Goal: Contribute content: Add original content to the website for others to see

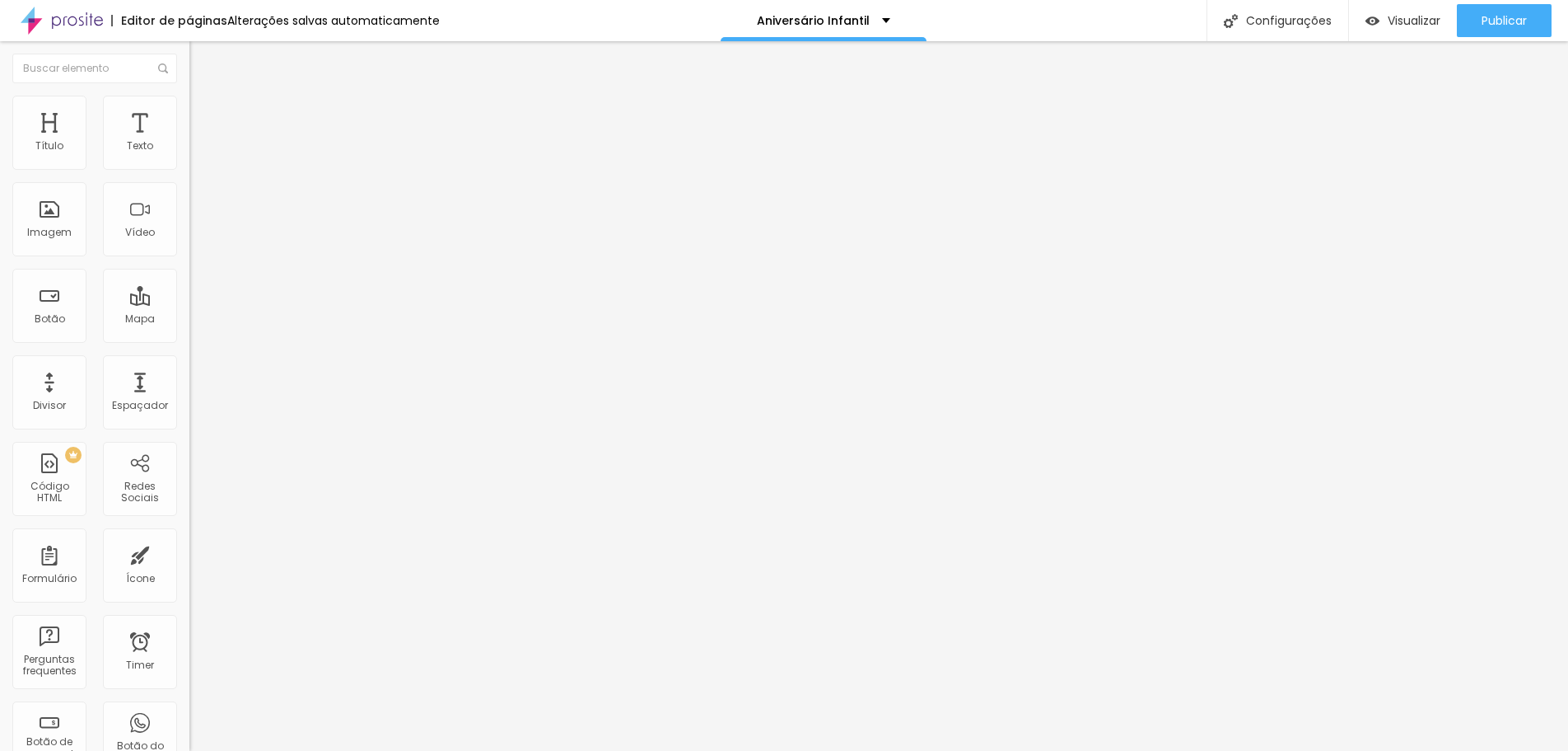
click at [189, 142] on span "Trocar imagem" at bounding box center [234, 135] width 90 height 14
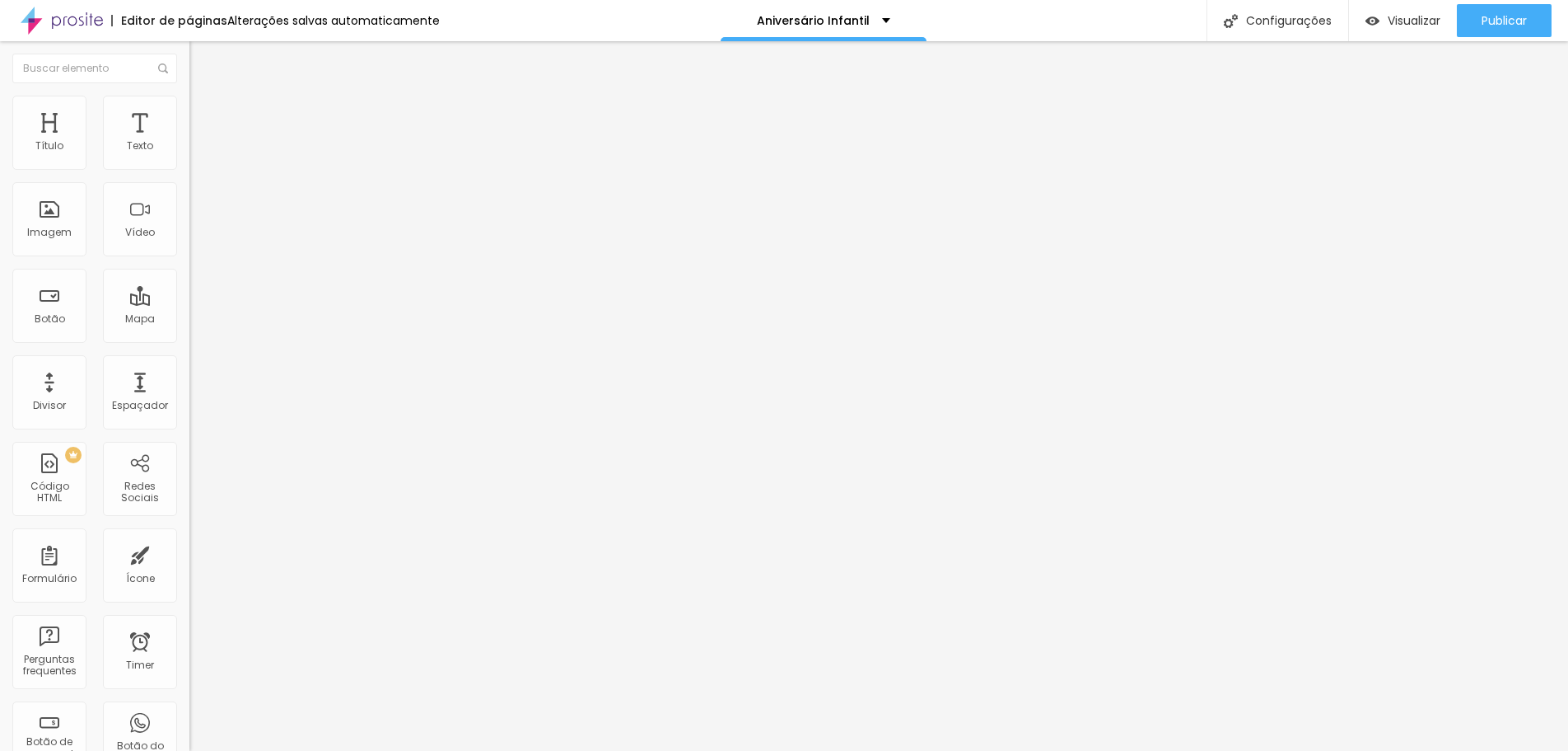
click at [359, 750] on div at bounding box center [784, 761] width 1568 height 0
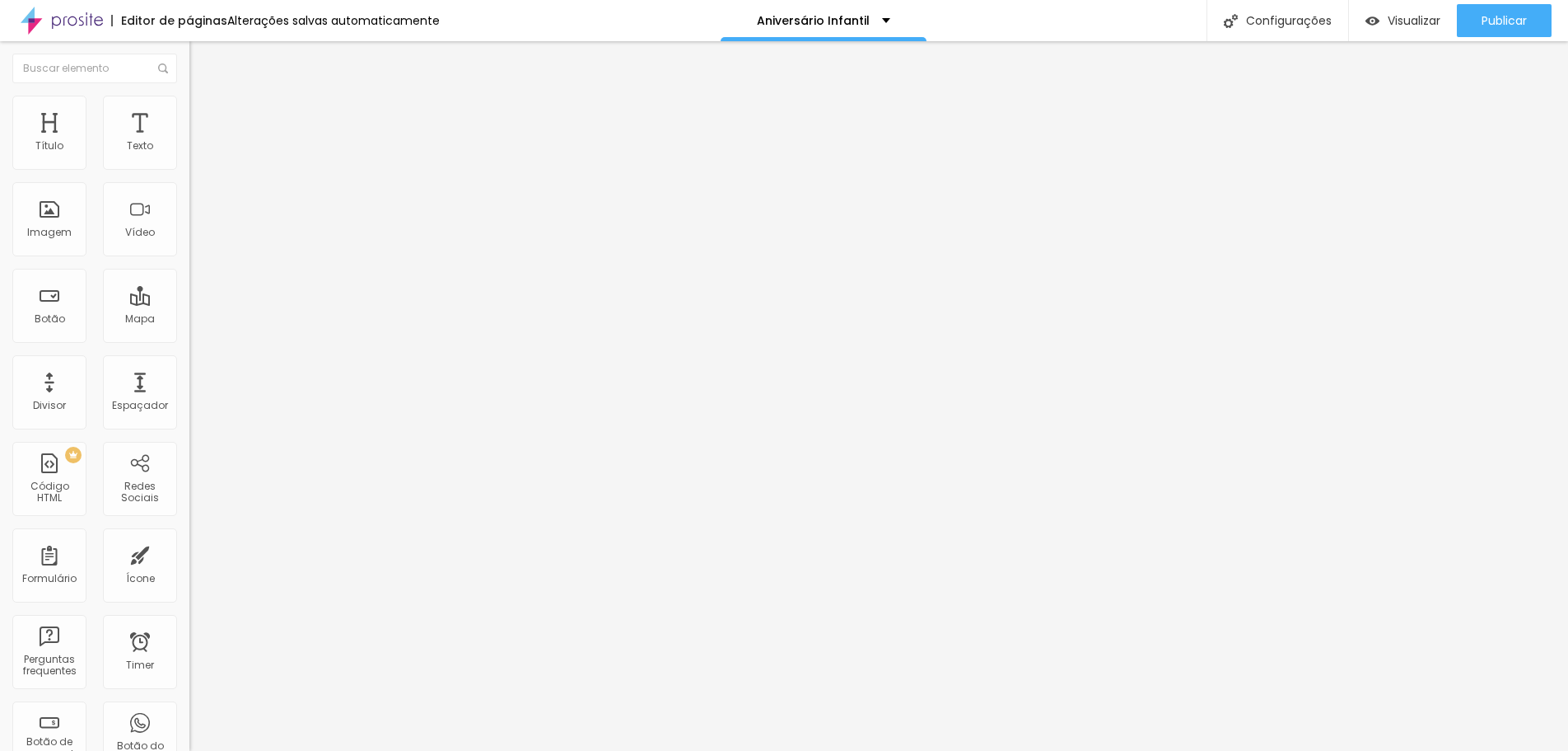
click at [189, 142] on span "Trocar imagem" at bounding box center [234, 135] width 90 height 14
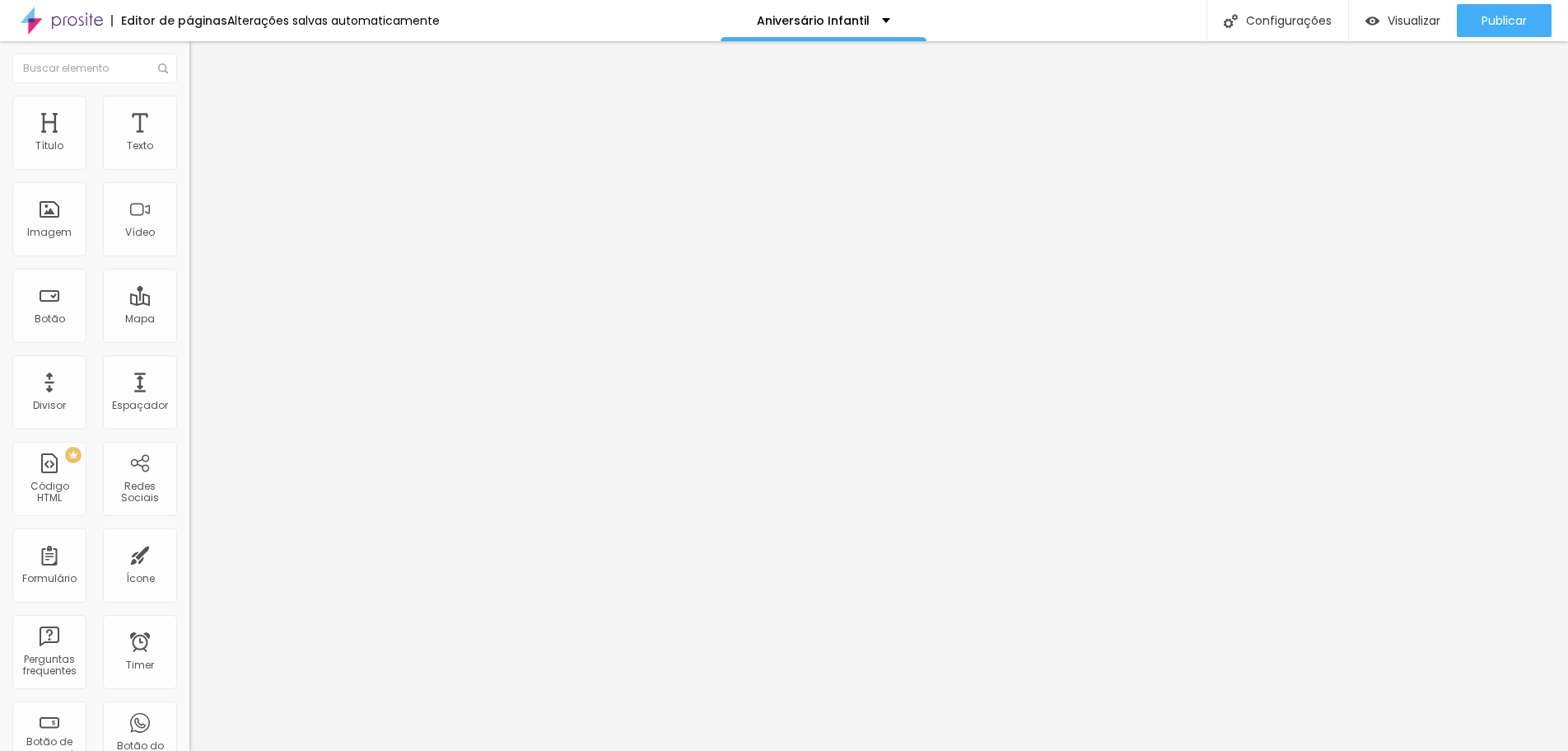
click at [204, 116] on span "Avançado" at bounding box center [231, 123] width 54 height 14
click at [204, 97] on span "Conteúdo" at bounding box center [229, 90] width 51 height 14
click at [202, 63] on img "button" at bounding box center [208, 60] width 13 height 13
click at [74, 234] on div "Imagem" at bounding box center [49, 219] width 74 height 74
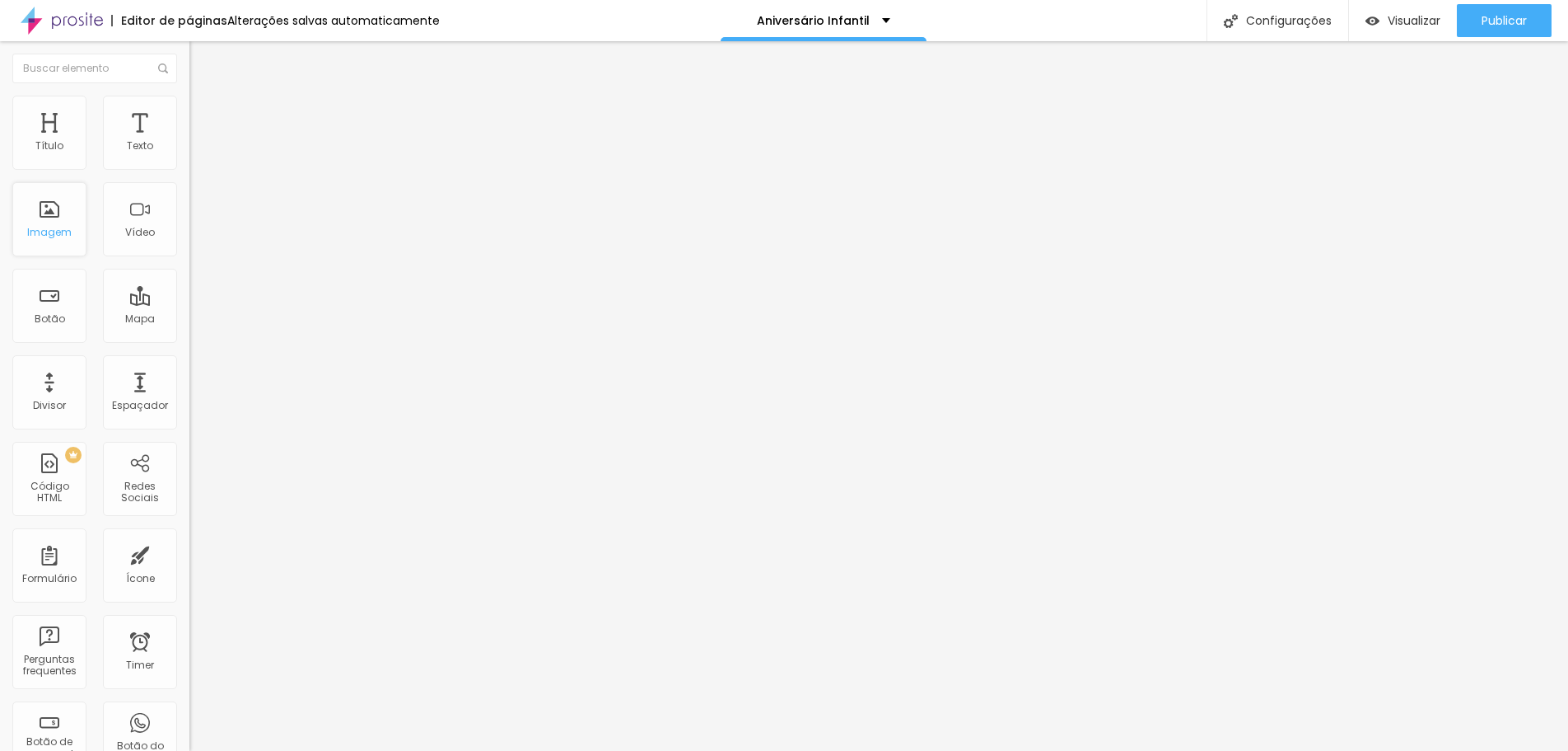
click at [74, 234] on div "Imagem" at bounding box center [49, 219] width 74 height 74
click at [204, 111] on span "Estilo" at bounding box center [217, 106] width 26 height 14
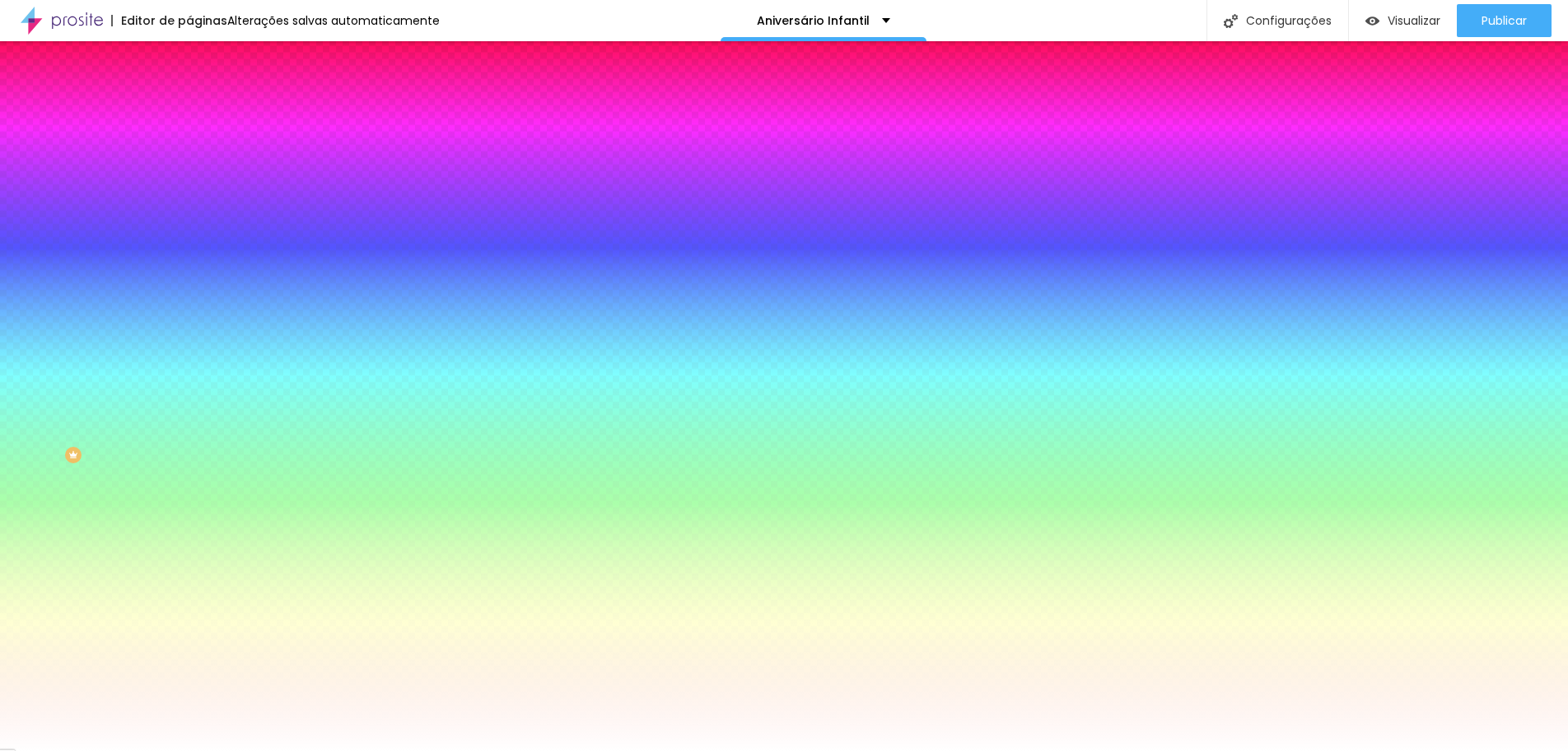
click at [189, 95] on li "Conteúdo" at bounding box center [284, 87] width 189 height 16
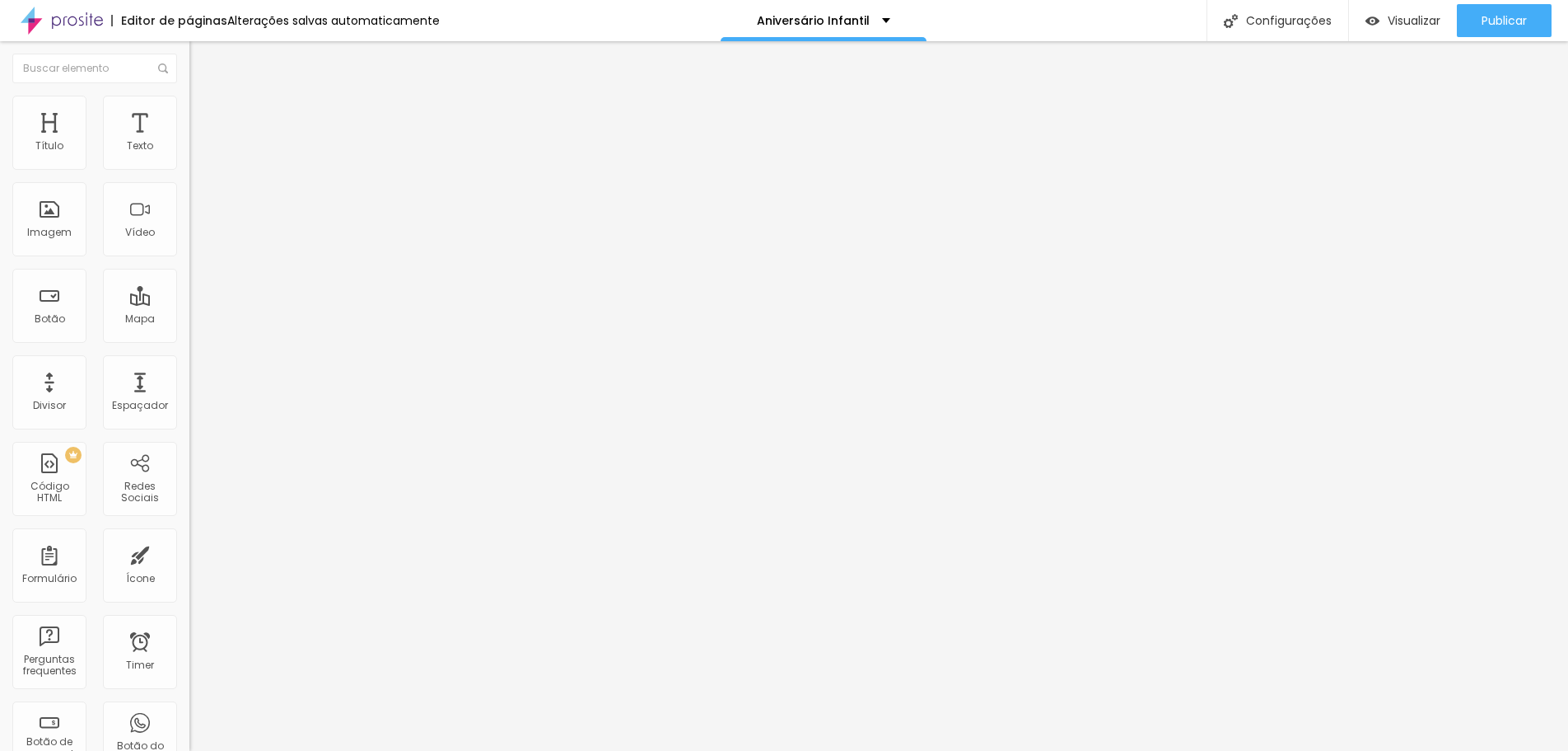
click at [189, 95] on li "Conteúdo" at bounding box center [284, 87] width 189 height 16
click at [189, 138] on div "Alinhamento" at bounding box center [284, 133] width 189 height 10
click at [204, 97] on span "Conteúdo" at bounding box center [229, 90] width 51 height 14
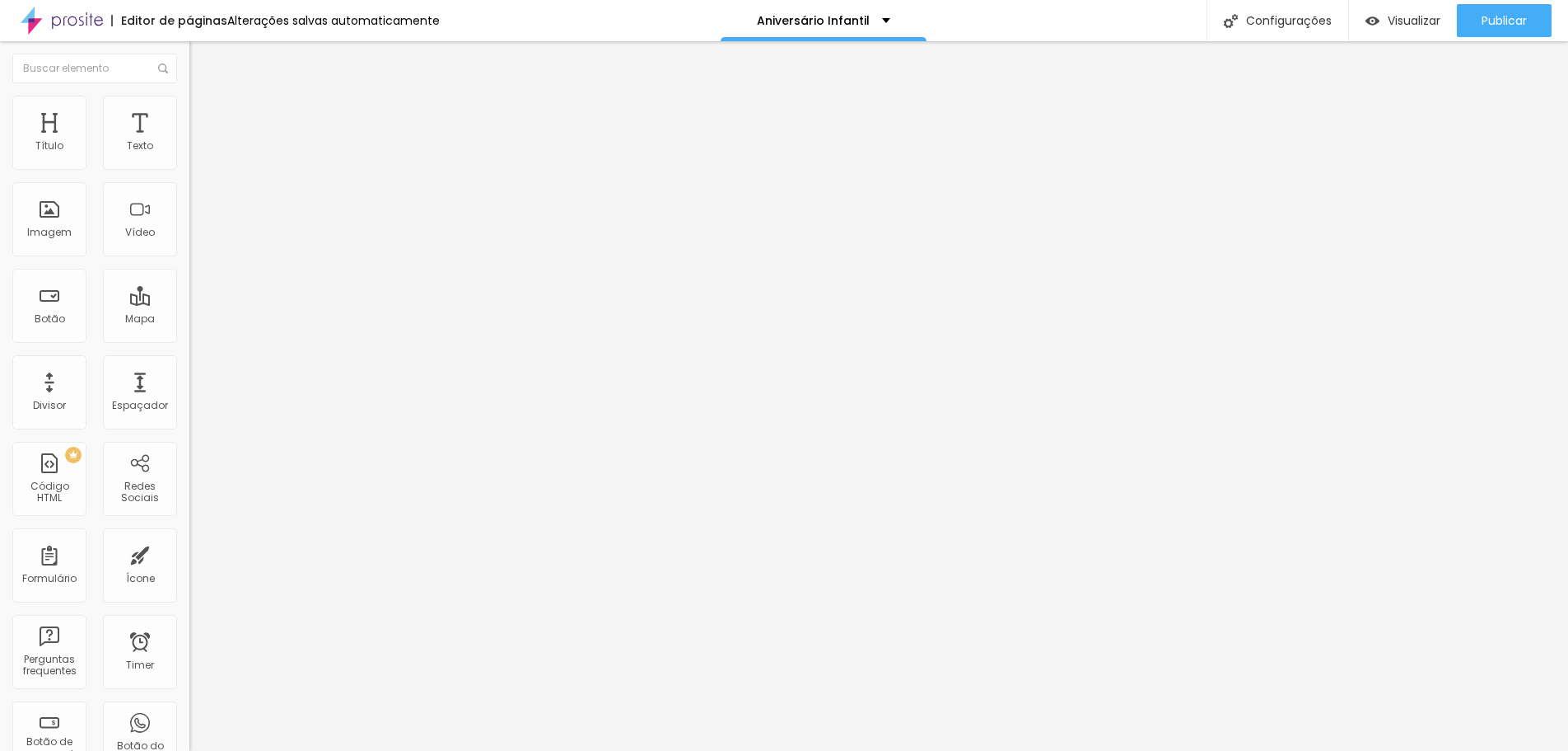
click at [189, 112] on li "Avançado" at bounding box center [284, 120] width 189 height 16
click at [189, 106] on img at bounding box center [196, 102] width 15 height 15
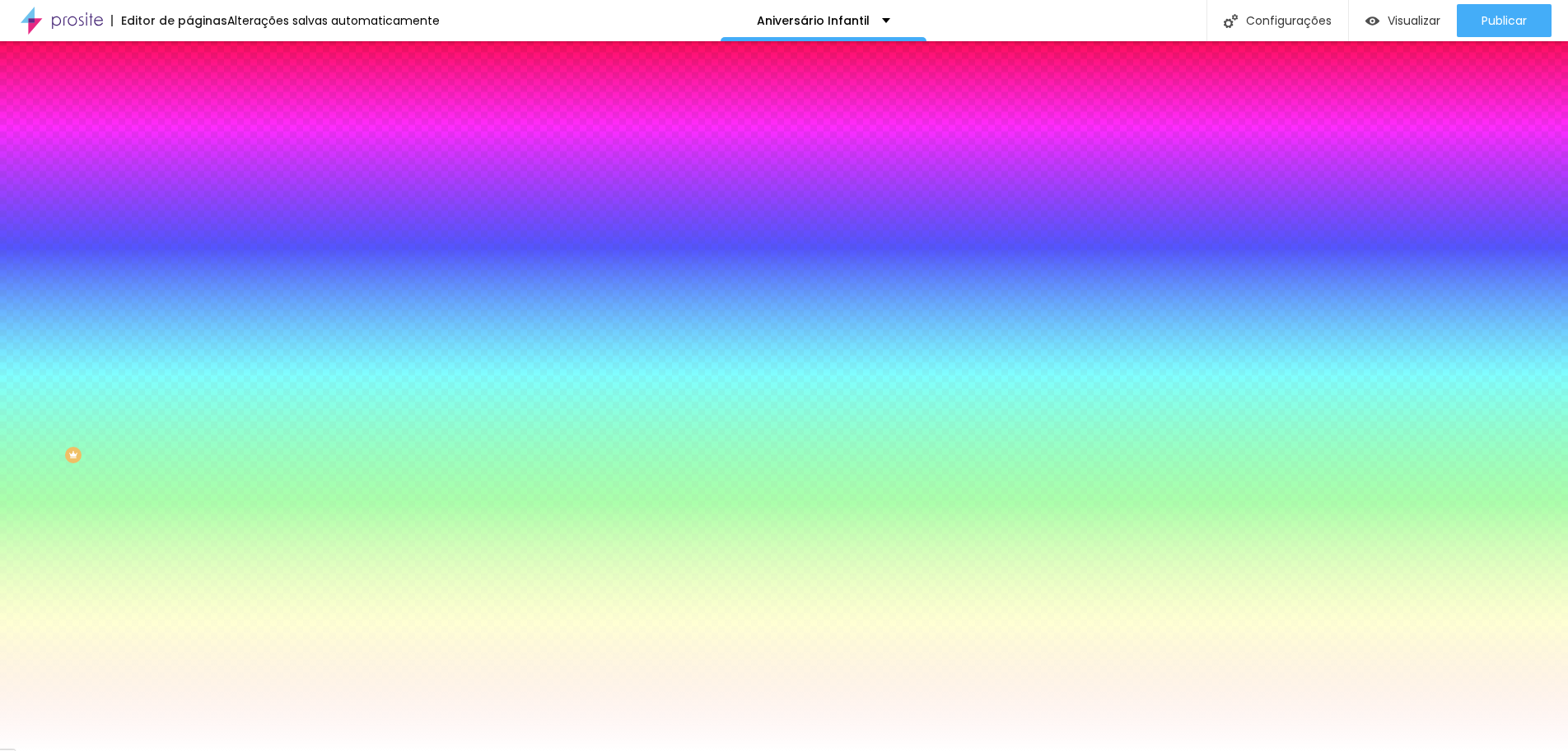
click at [189, 95] on li "Conteúdo" at bounding box center [284, 87] width 189 height 16
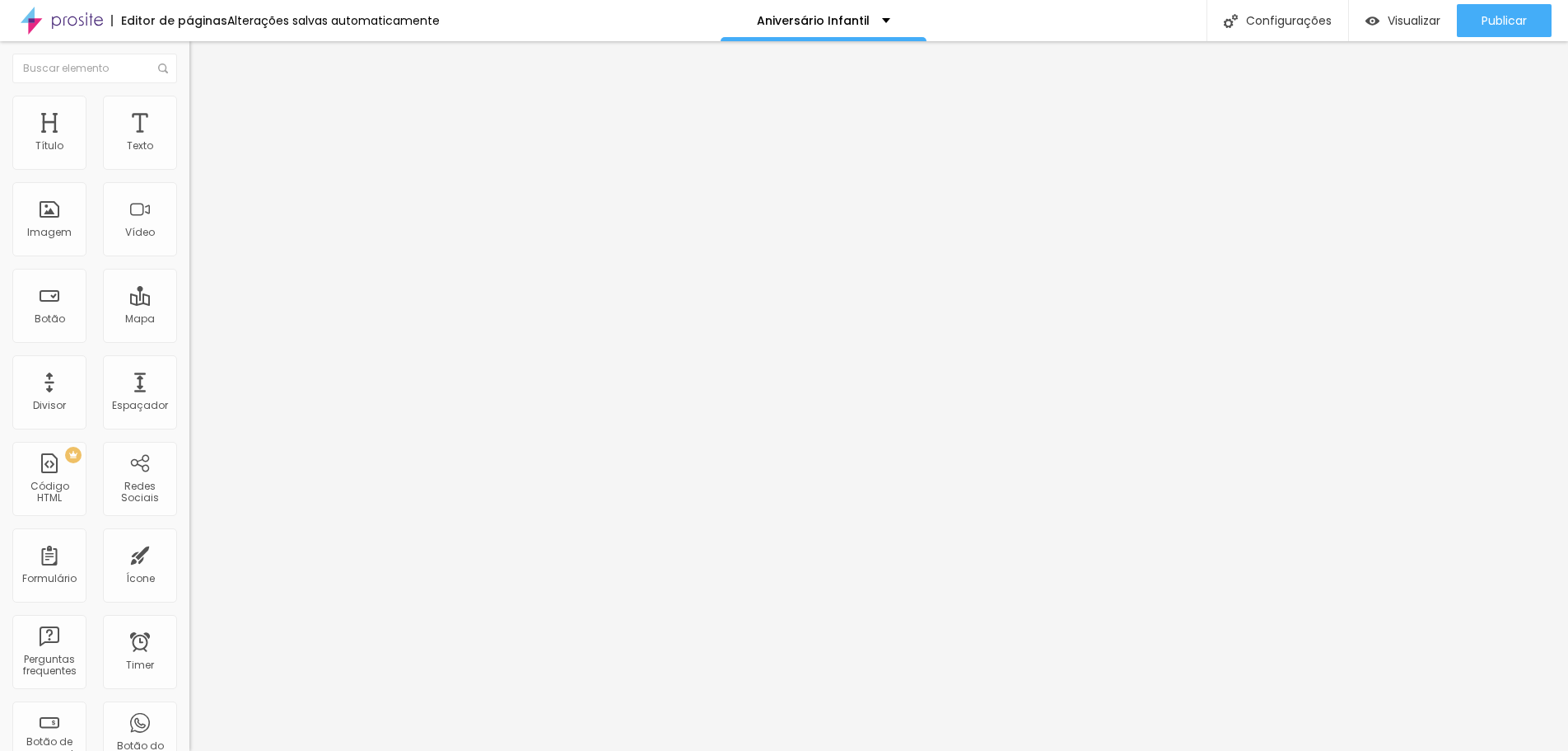
click at [202, 60] on img "button" at bounding box center [208, 60] width 13 height 13
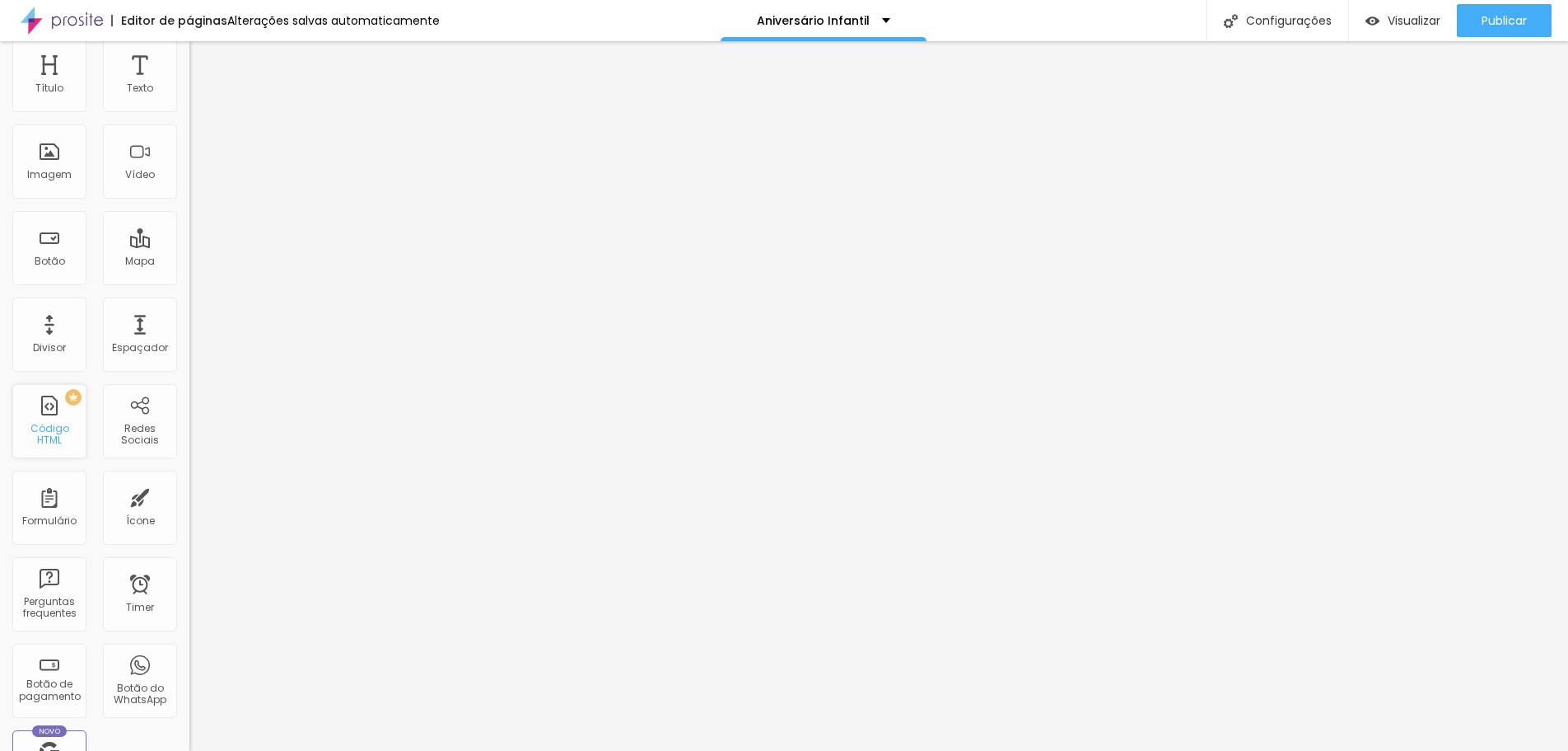
scroll to position [0, 0]
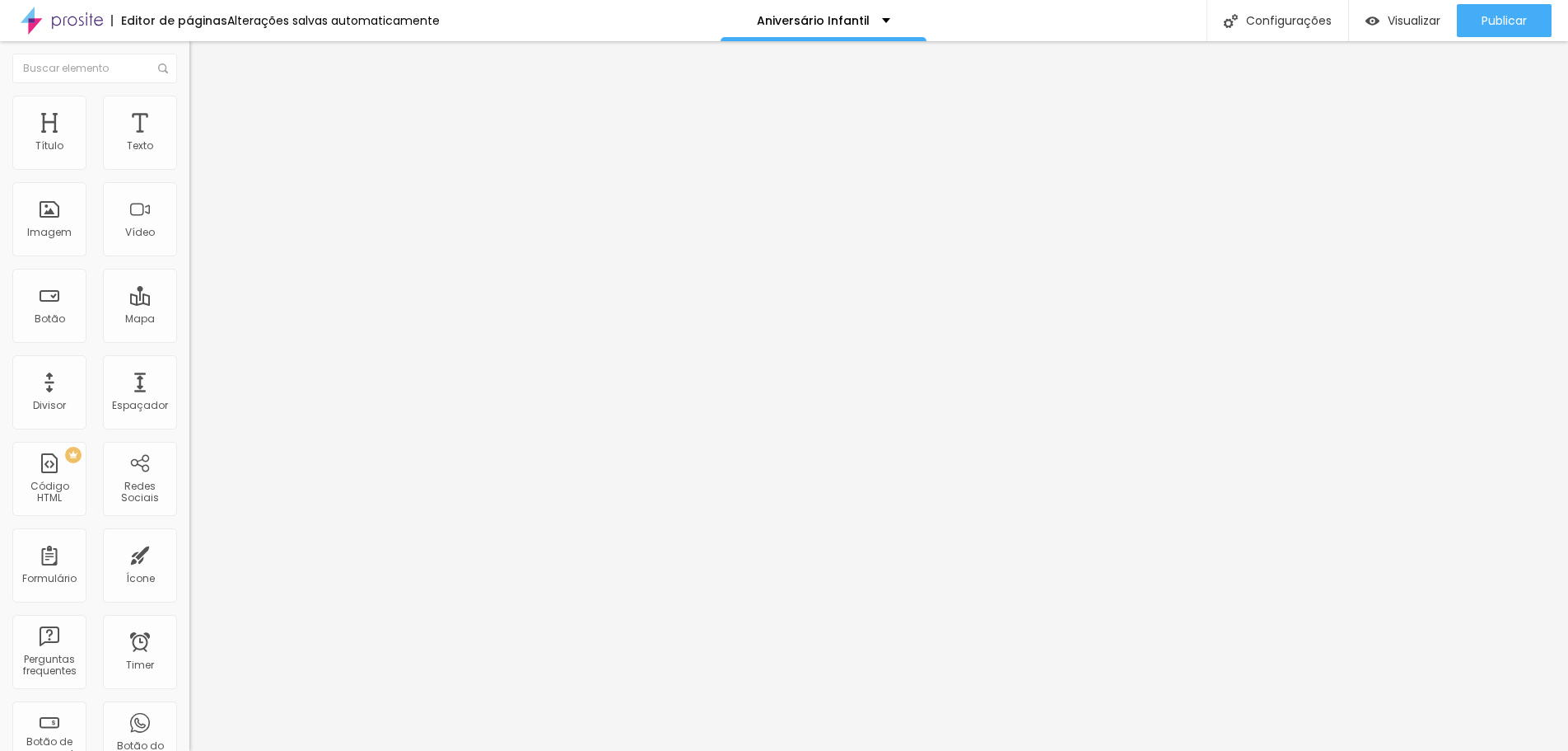
click at [189, 112] on img at bounding box center [196, 119] width 15 height 15
click at [204, 112] on span "Estilo" at bounding box center [217, 106] width 26 height 14
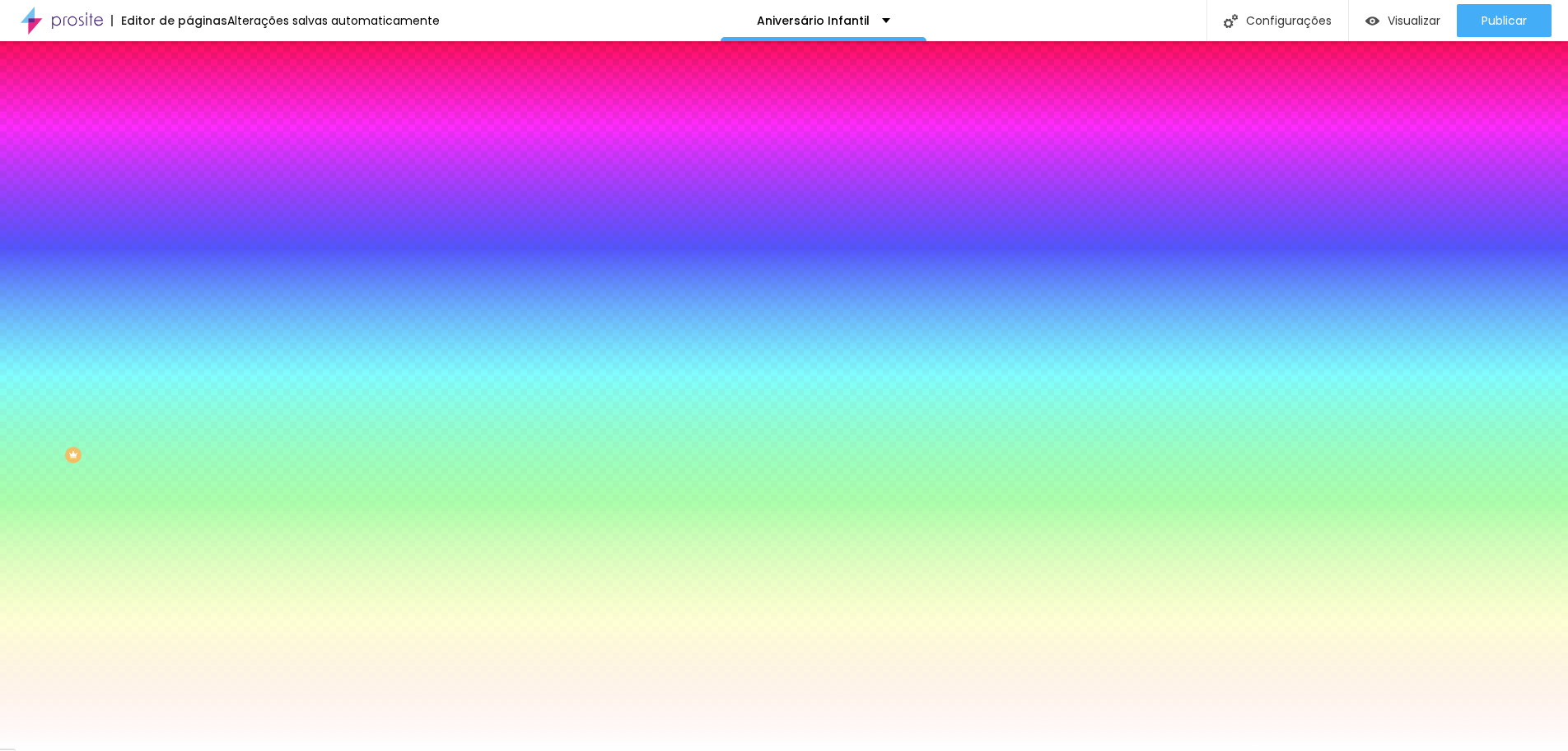
click at [204, 97] on span "Conteúdo" at bounding box center [229, 90] width 51 height 14
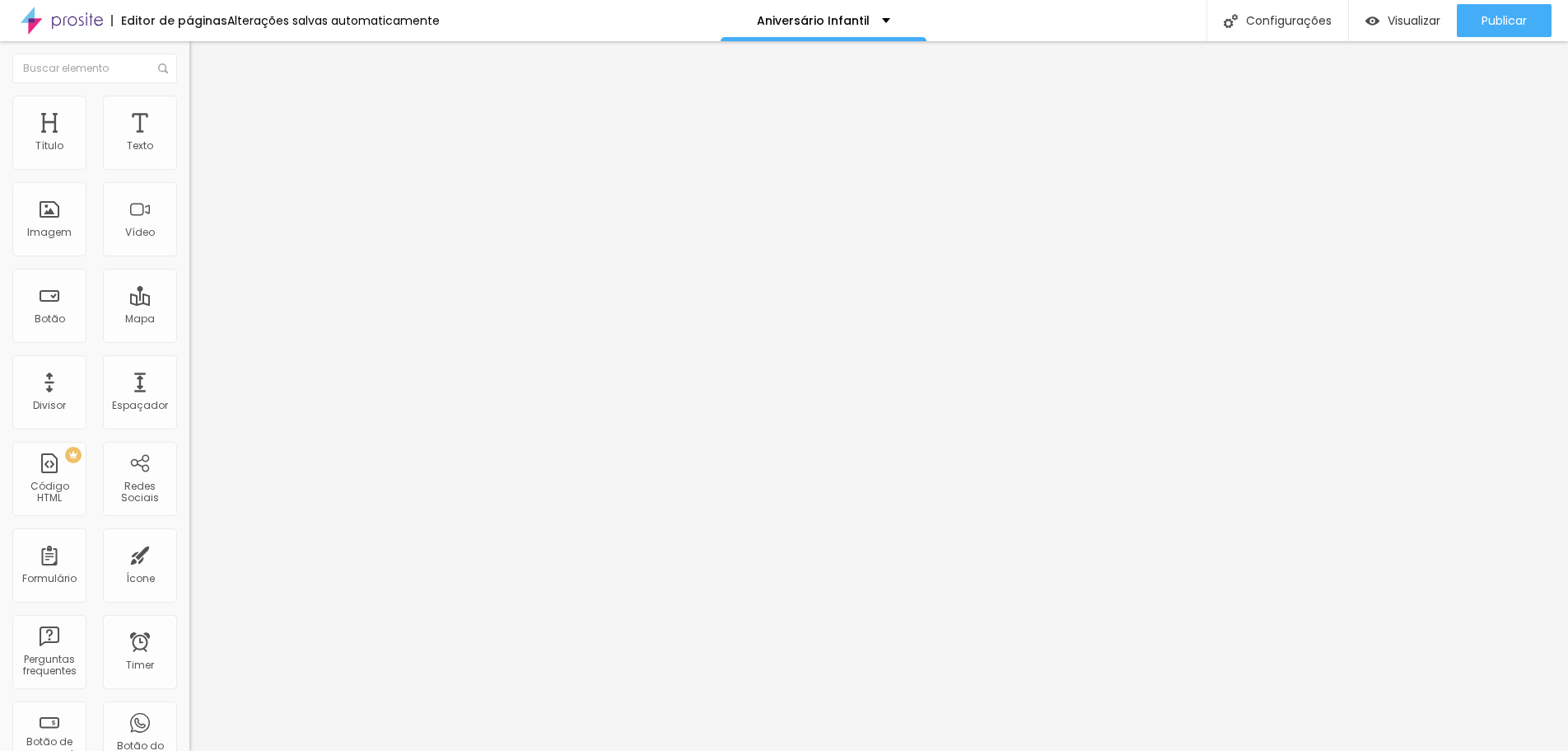
click at [202, 61] on img "button" at bounding box center [208, 60] width 13 height 13
click at [189, 64] on button "Editar Coluna" at bounding box center [284, 61] width 189 height 38
click at [189, 112] on img at bounding box center [196, 119] width 15 height 15
click at [94, 69] on input "text" at bounding box center [94, 68] width 164 height 29
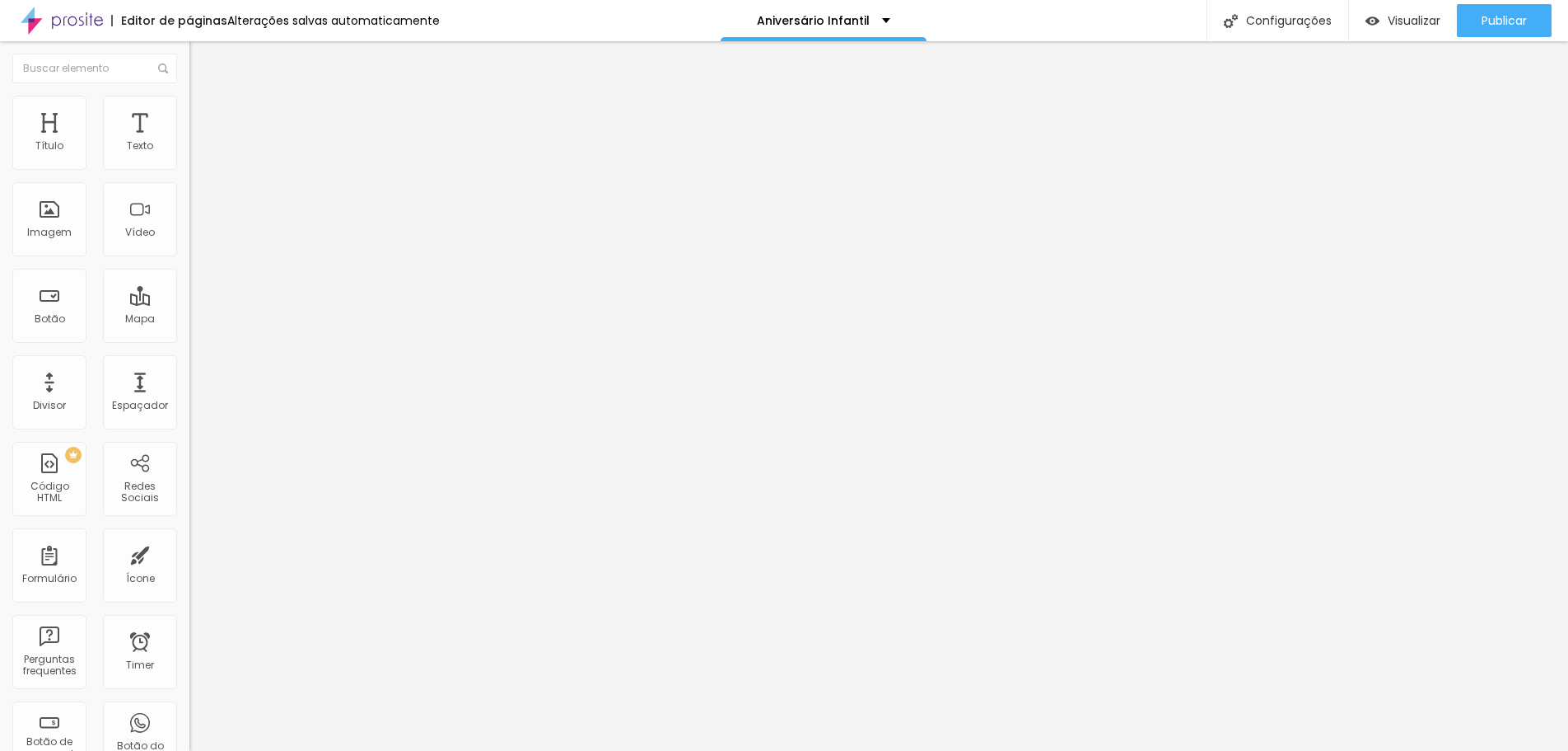
click at [204, 116] on span "Avançado" at bounding box center [231, 123] width 54 height 14
click at [189, 104] on img at bounding box center [196, 102] width 15 height 15
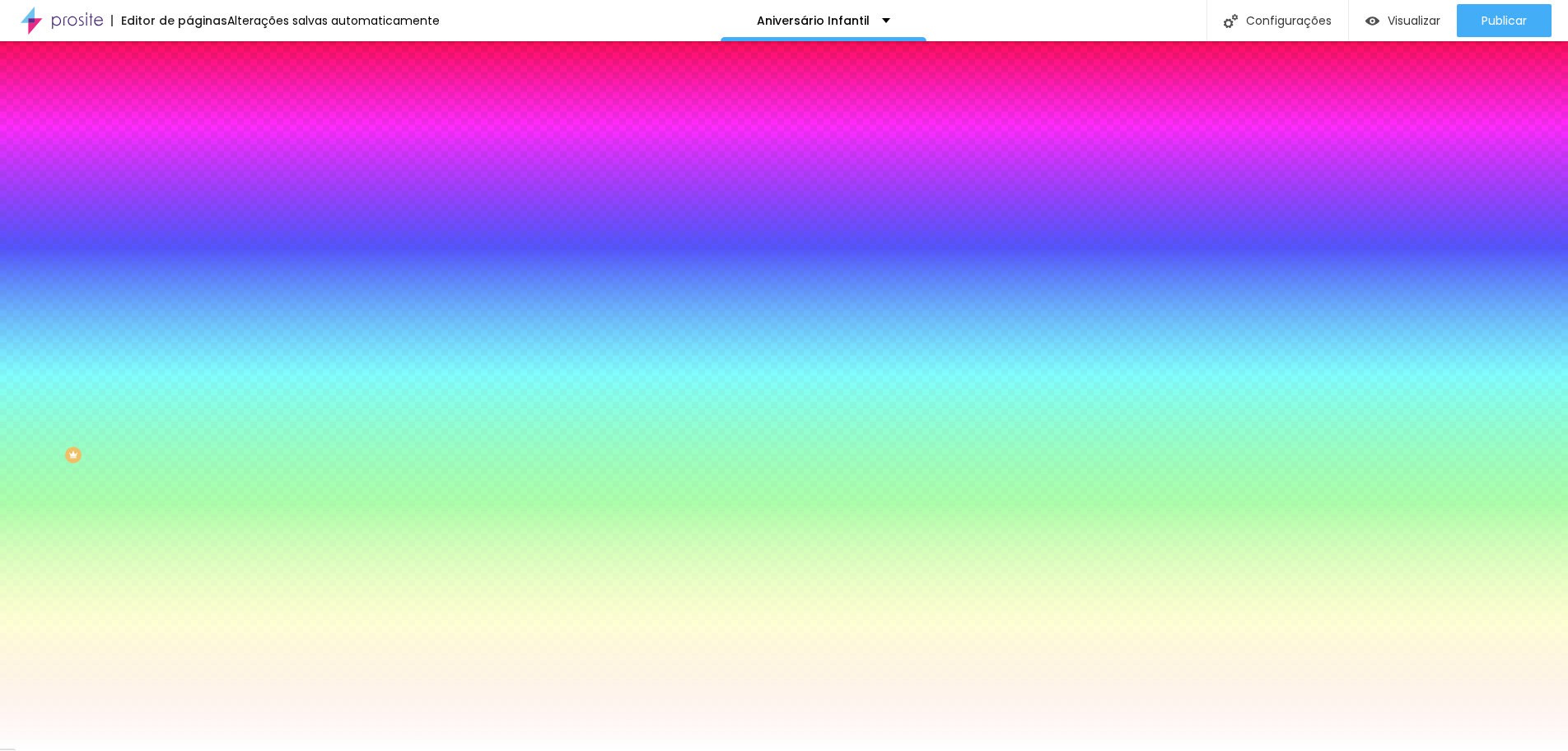
click at [189, 95] on li "Conteúdo" at bounding box center [284, 87] width 189 height 16
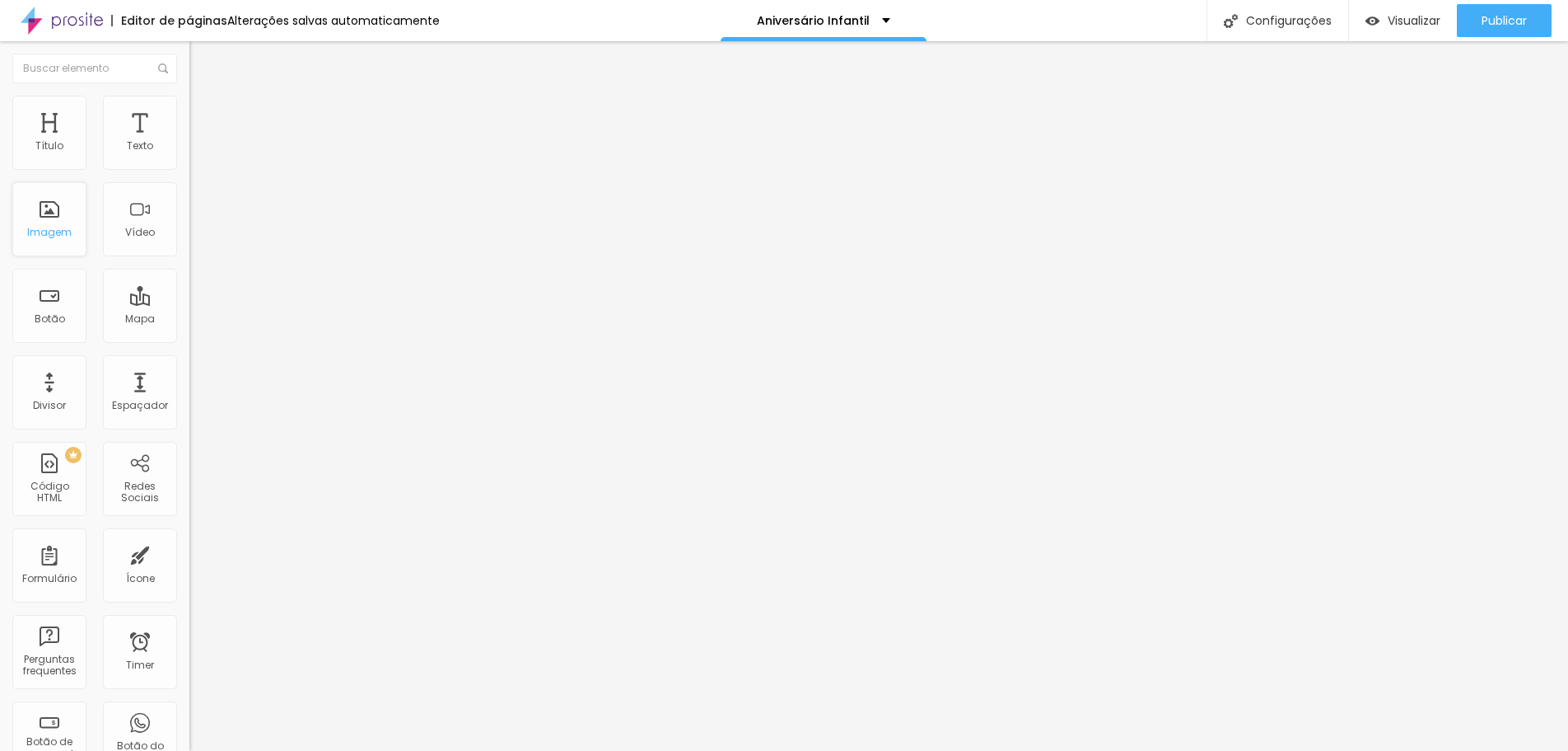
click at [51, 228] on div "Imagem" at bounding box center [48, 232] width 44 height 11
click at [202, 67] on img "button" at bounding box center [208, 60] width 13 height 13
click at [202, 66] on img "button" at bounding box center [208, 60] width 13 height 13
click at [189, 142] on span "Adicionar imagem" at bounding box center [242, 135] width 106 height 14
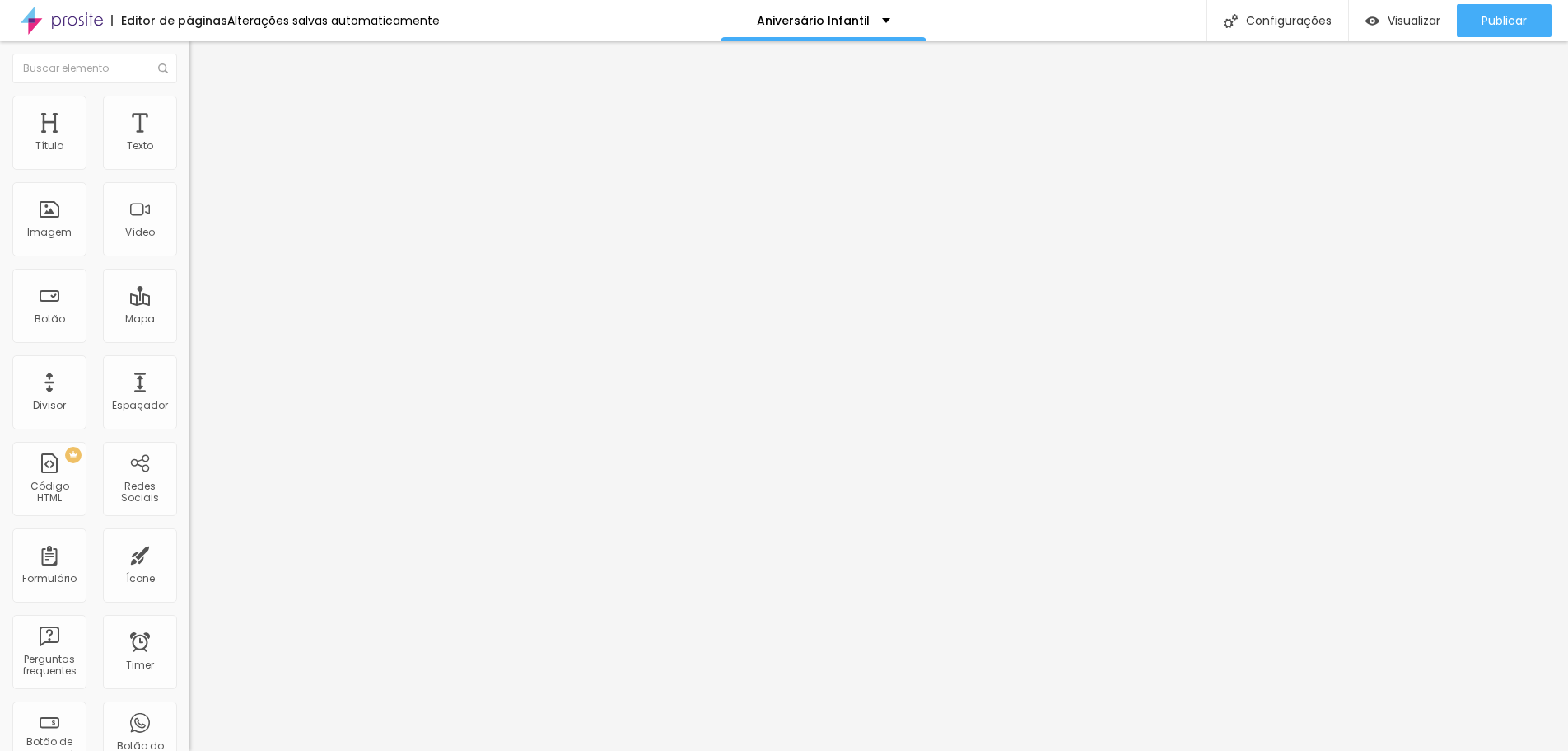
click at [189, 142] on span "Adicionar imagem" at bounding box center [242, 135] width 106 height 14
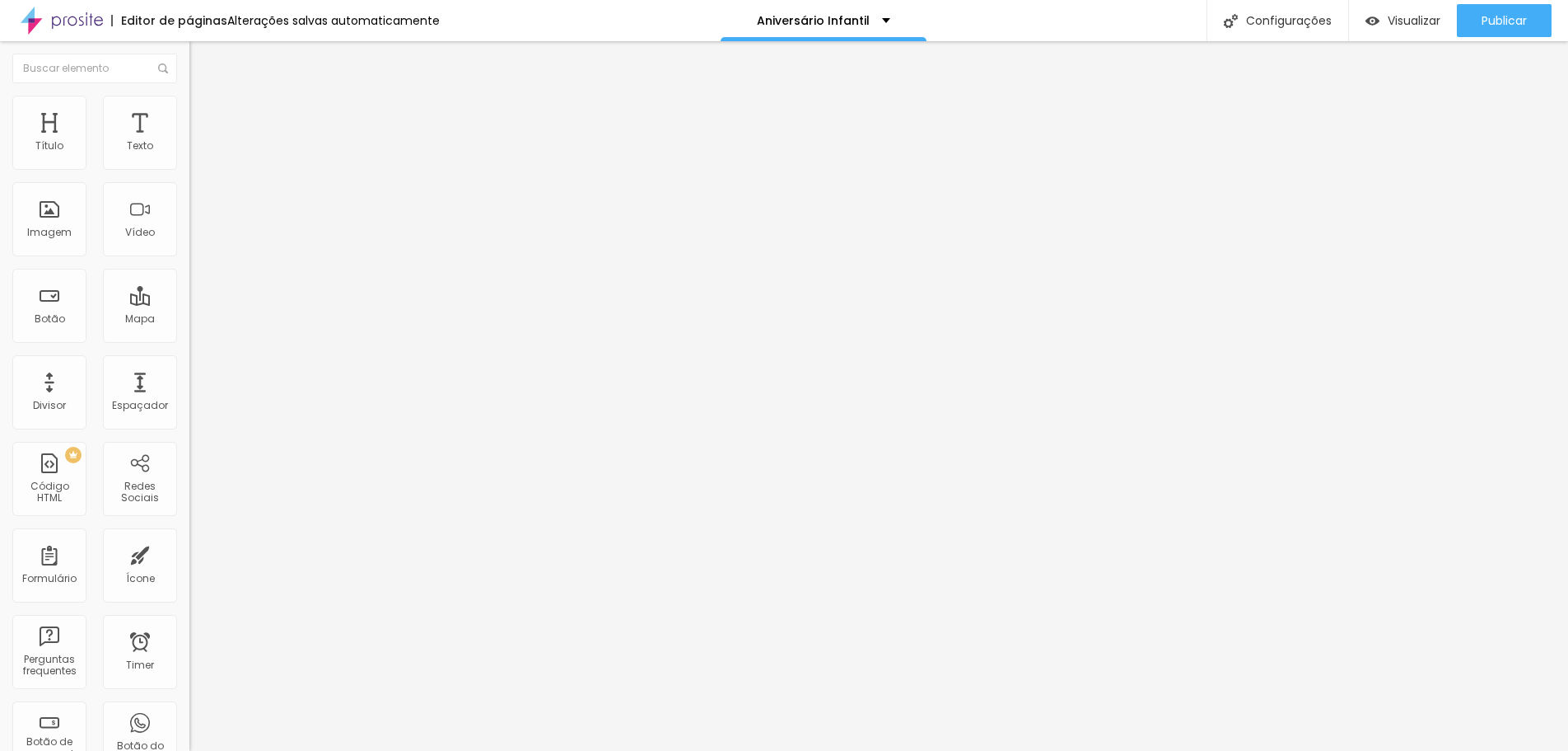
click at [189, 142] on span "Adicionar imagem" at bounding box center [242, 135] width 106 height 14
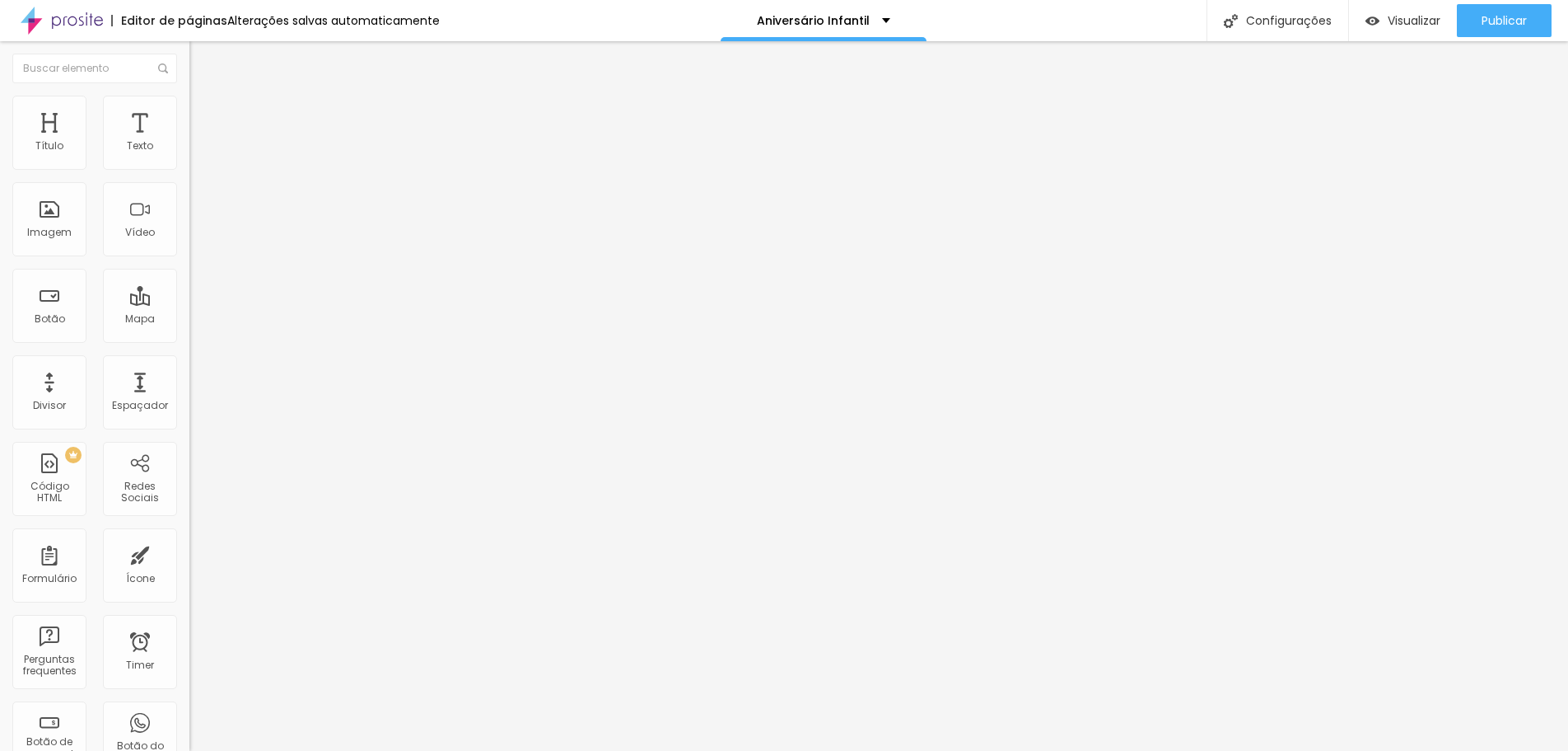
click at [189, 140] on div "Adicionar imagem" at bounding box center [284, 134] width 189 height 11
click at [189, 142] on span "Adicionar imagem" at bounding box center [242, 135] width 106 height 14
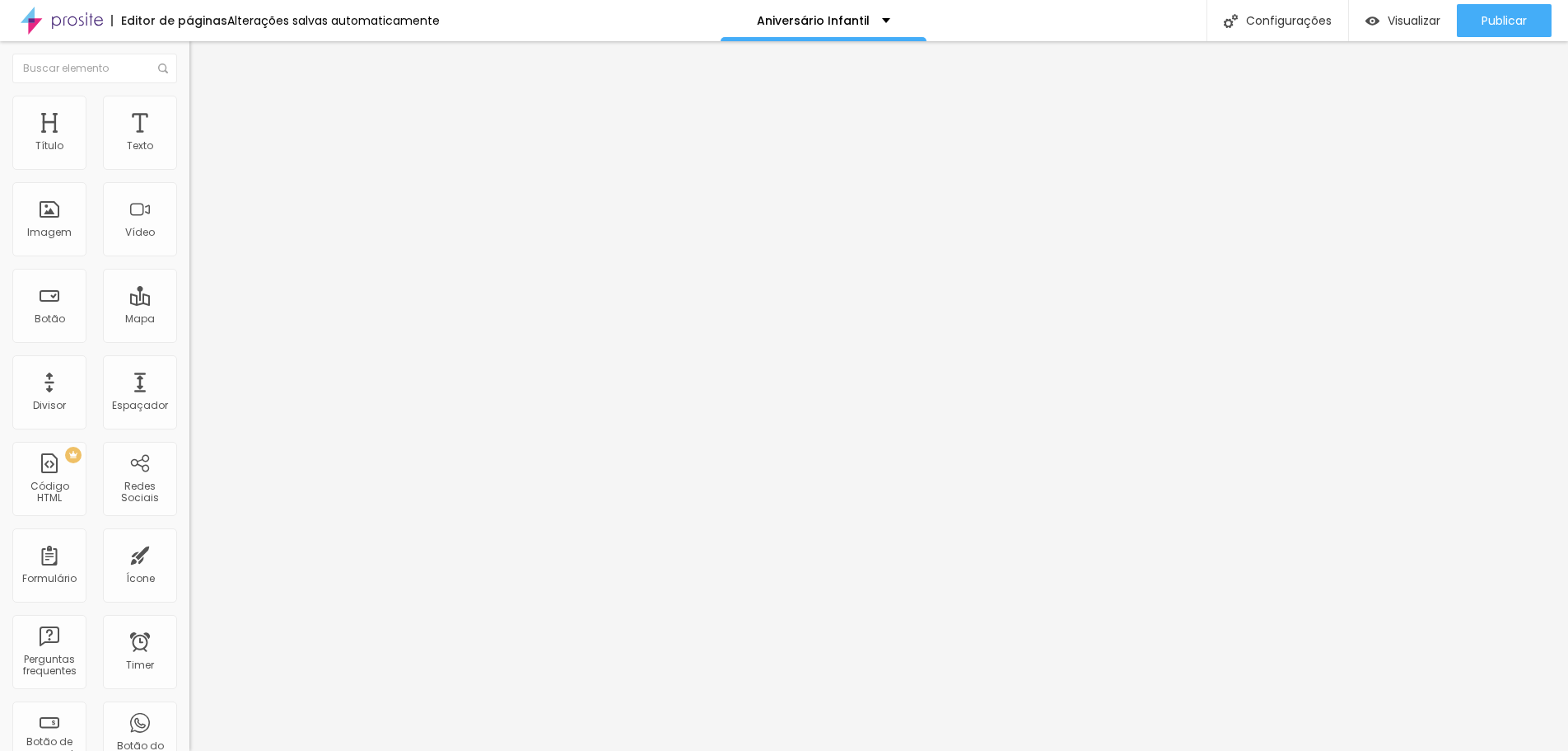
click at [189, 142] on span "Adicionar imagem" at bounding box center [242, 135] width 106 height 14
click at [202, 55] on img "button" at bounding box center [208, 60] width 13 height 13
click at [189, 142] on span "Adicionar imagem" at bounding box center [242, 135] width 106 height 14
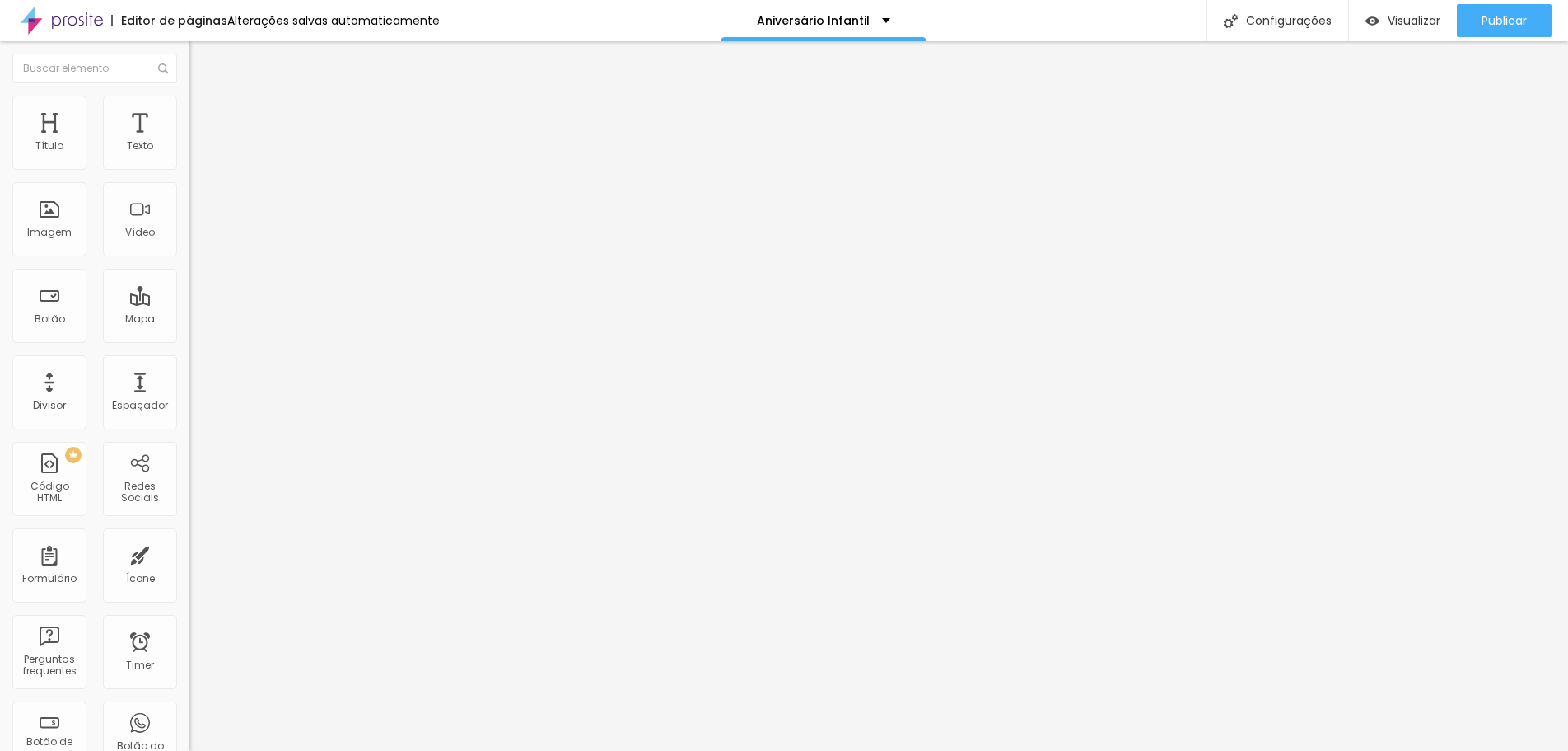
scroll to position [2472, 0]
click at [189, 142] on span "Adicionar imagem" at bounding box center [242, 135] width 106 height 14
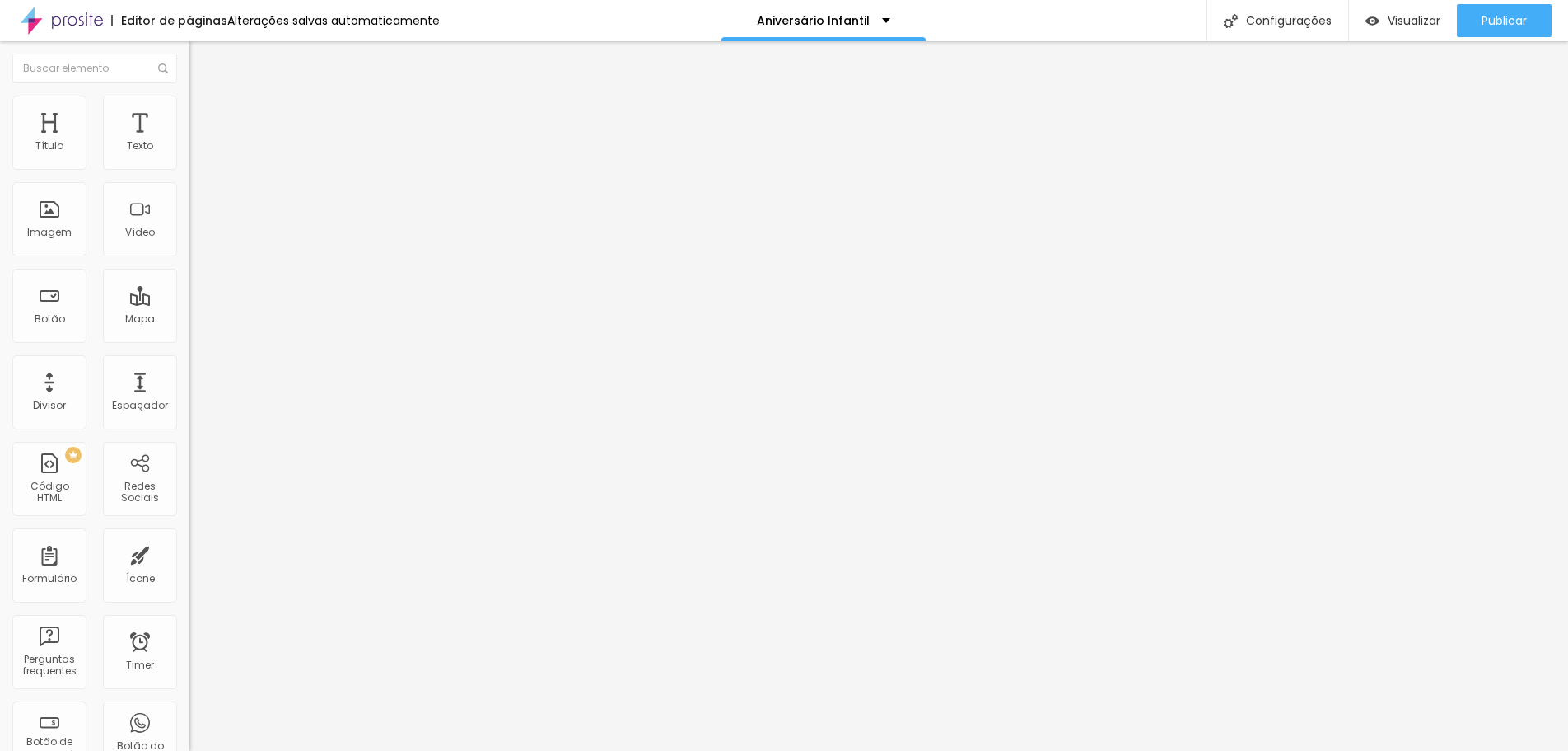
click at [1399, 17] on span "Visualizar" at bounding box center [1414, 20] width 53 height 13
click at [1463, 21] on button "Publicar" at bounding box center [1505, 21] width 95 height 33
